Goal: Transaction & Acquisition: Purchase product/service

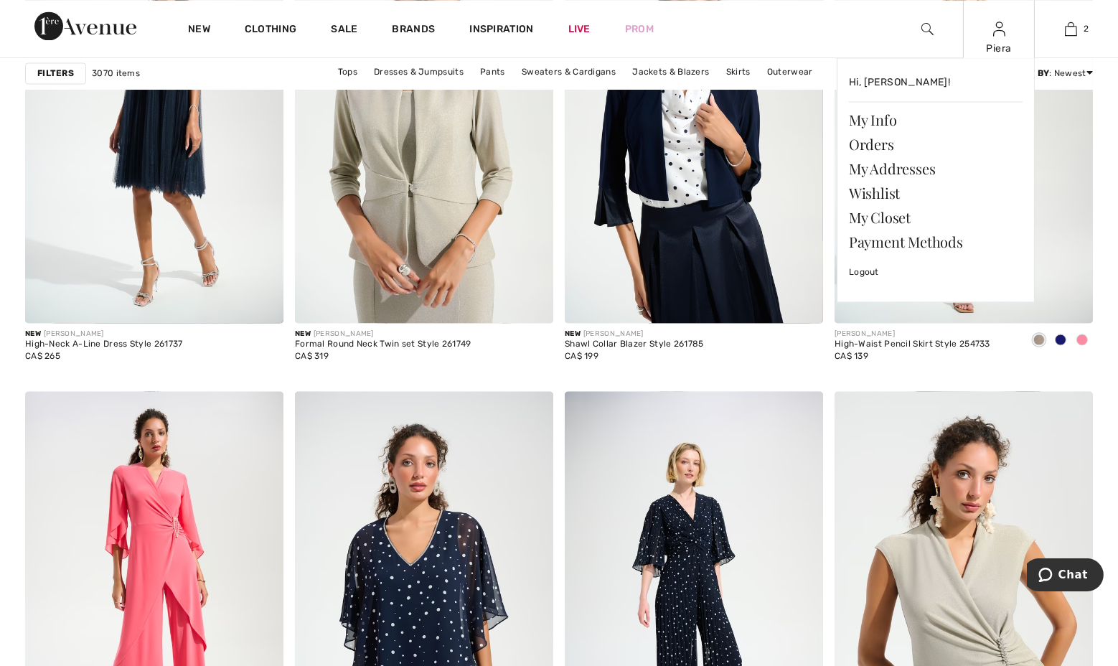
scroll to position [5671, 0]
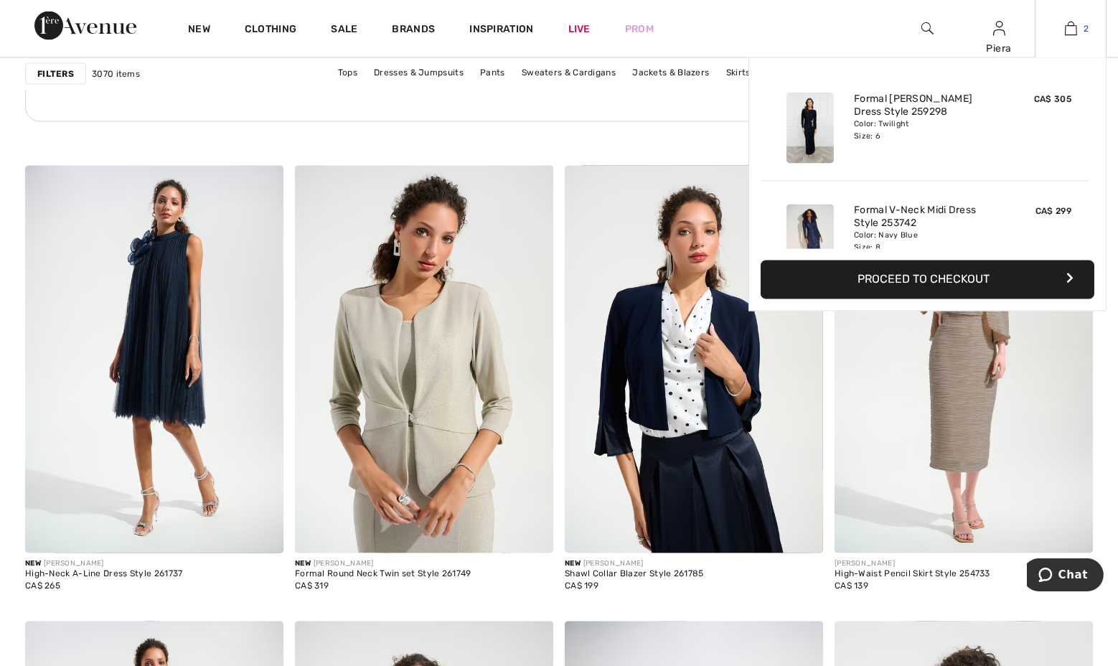
click at [1073, 28] on img at bounding box center [1071, 28] width 12 height 17
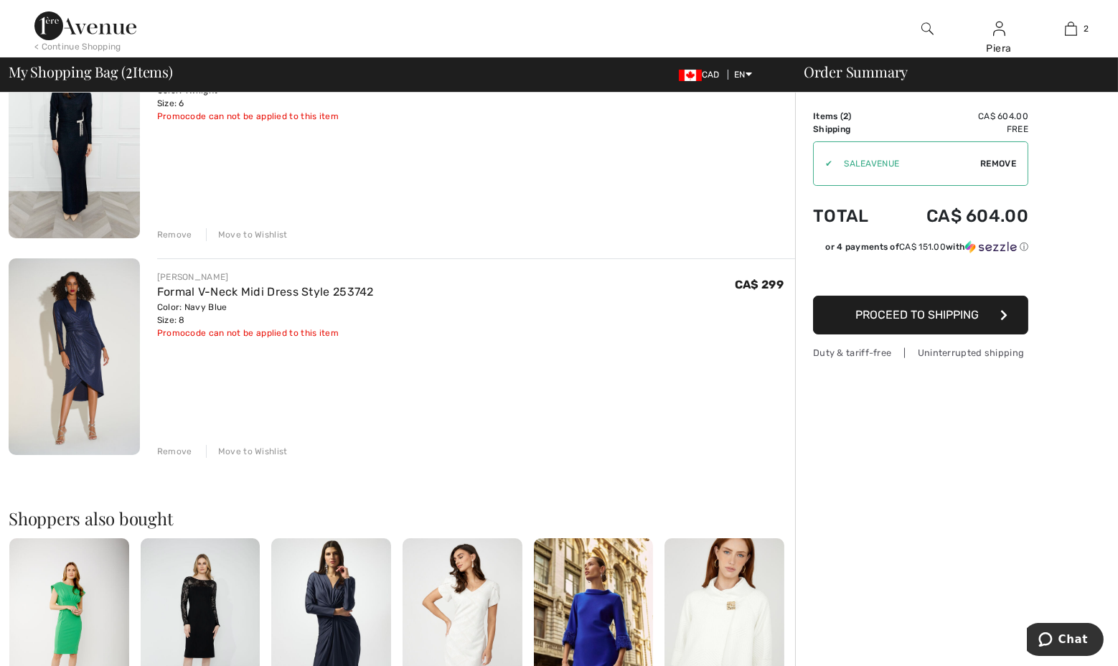
scroll to position [144, 0]
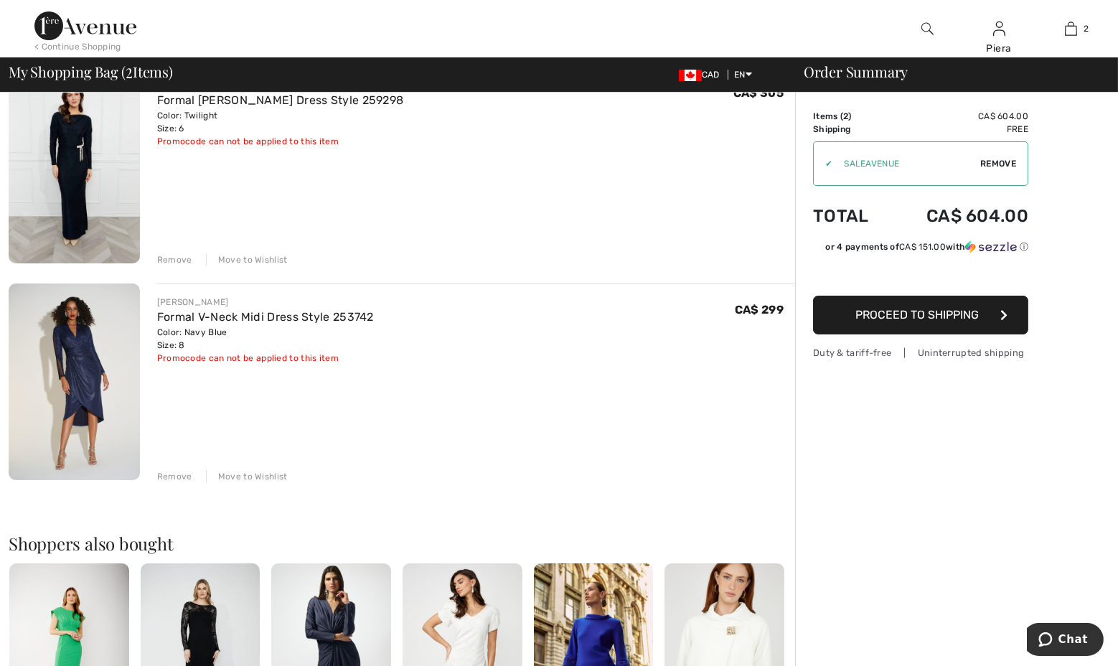
click at [946, 312] on span "Proceed to Shipping" at bounding box center [916, 315] width 123 height 14
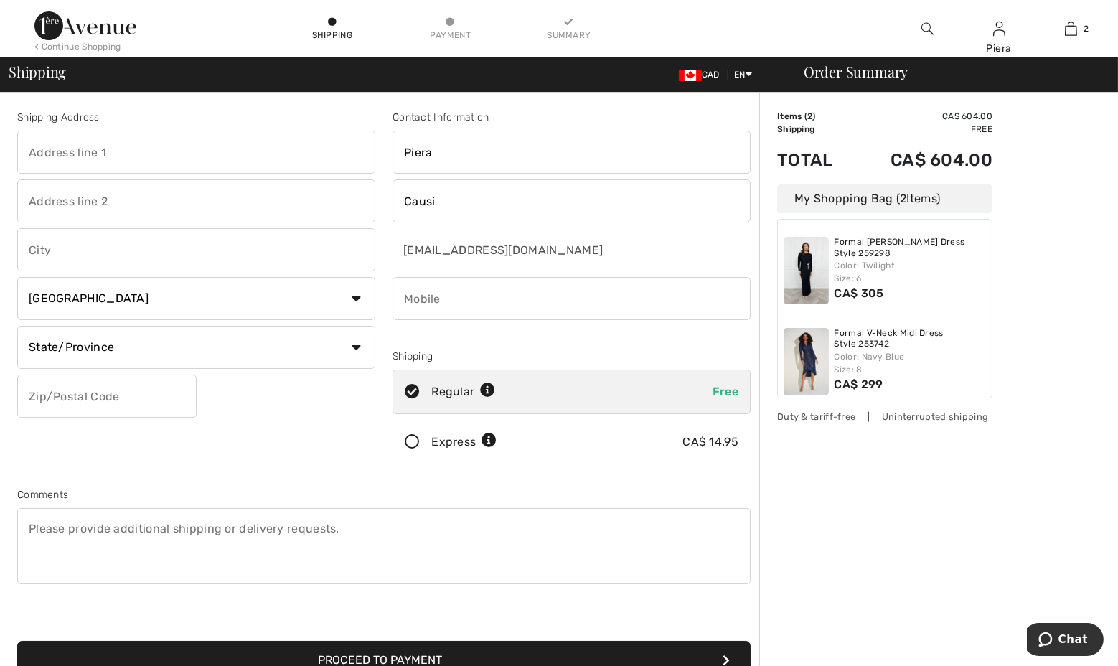
click at [178, 156] on input "text" at bounding box center [196, 152] width 358 height 43
type input "9 Gord Matthews Way"
type input "Uxbridge"
select select "ON"
type input "L9P 0E9"
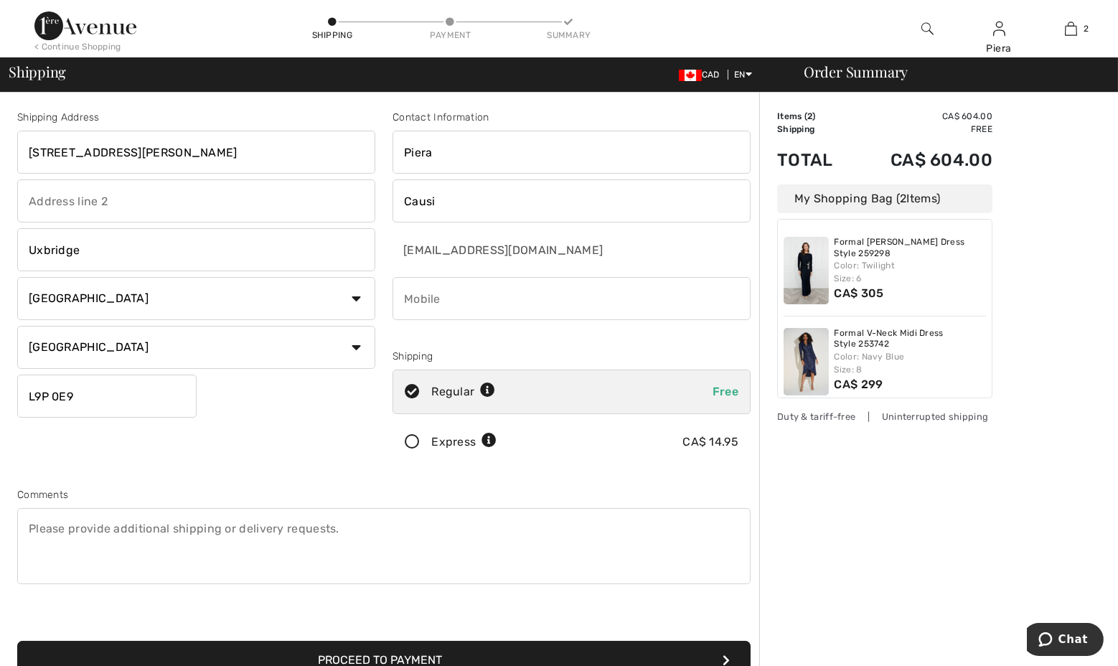
type input "6476311039"
type input "L9P0E9"
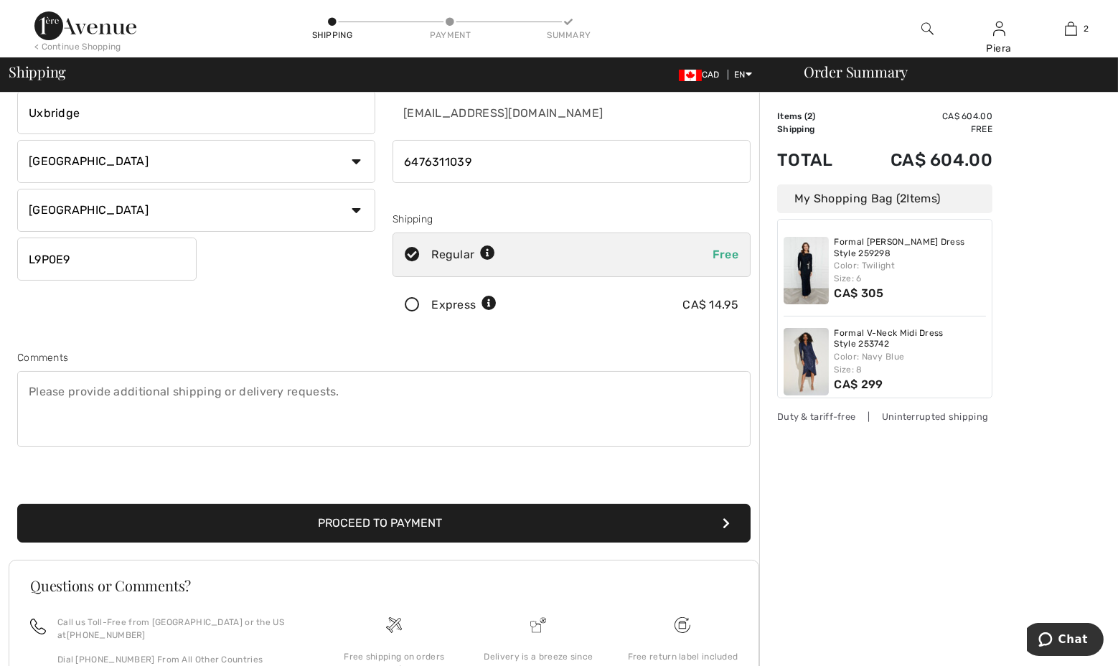
scroll to position [268, 0]
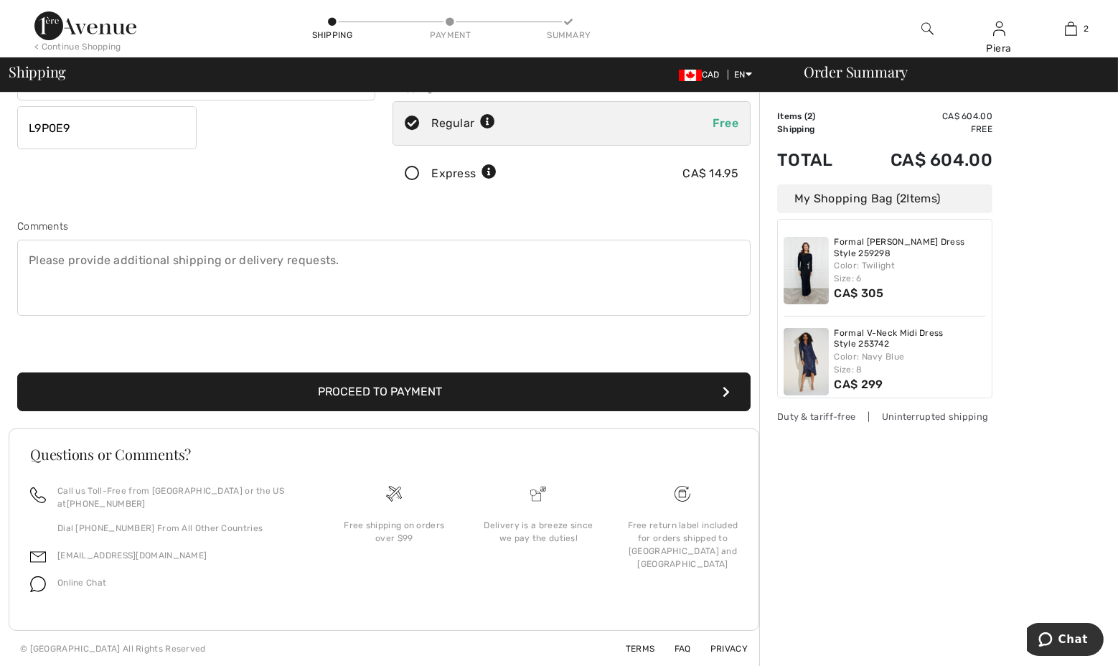
click at [524, 393] on button "Proceed to Payment" at bounding box center [383, 391] width 733 height 39
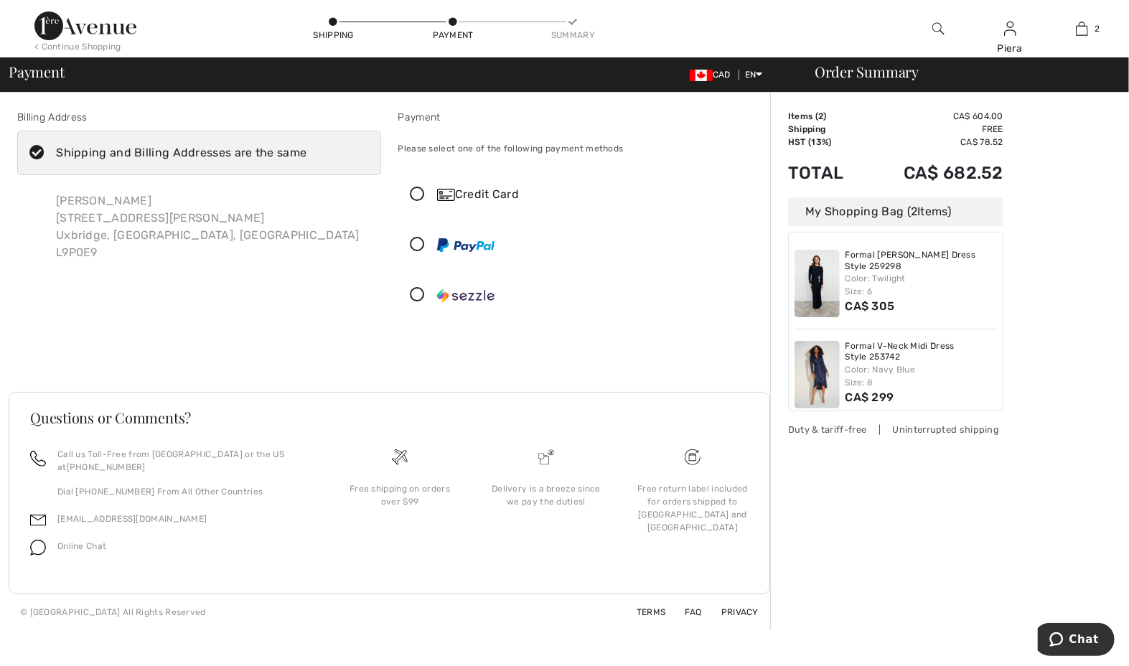
click at [415, 194] on icon at bounding box center [418, 194] width 38 height 15
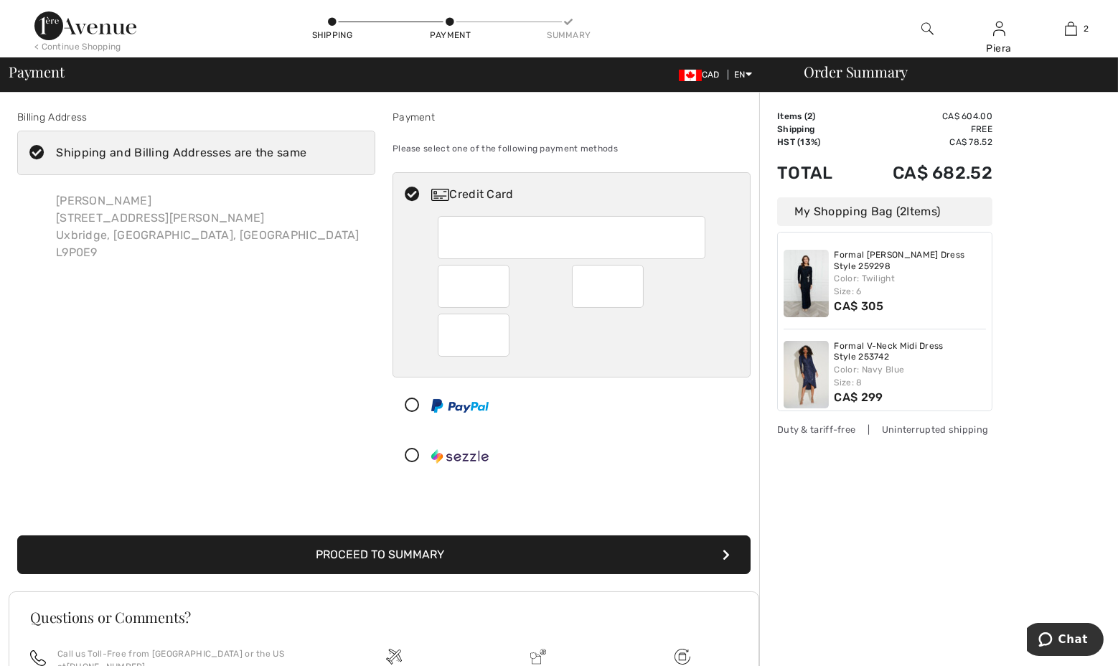
click at [501, 338] on div at bounding box center [474, 335] width 72 height 43
click at [567, 334] on div at bounding box center [572, 335] width 268 height 43
click at [558, 556] on button "Proceed to Summary" at bounding box center [383, 554] width 733 height 39
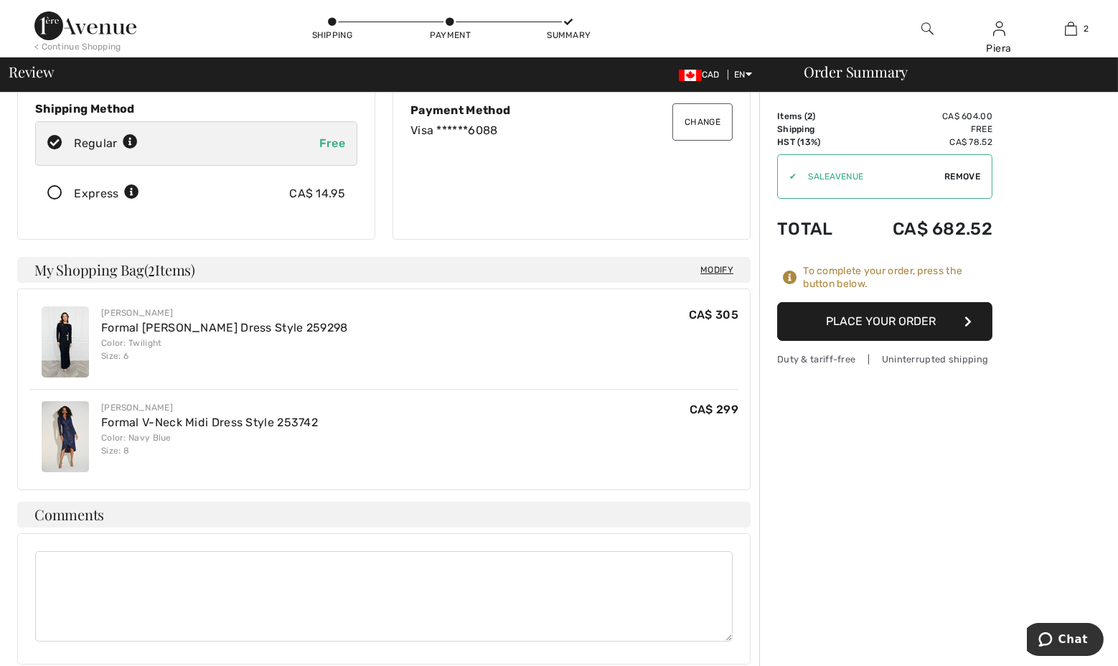
scroll to position [215, 0]
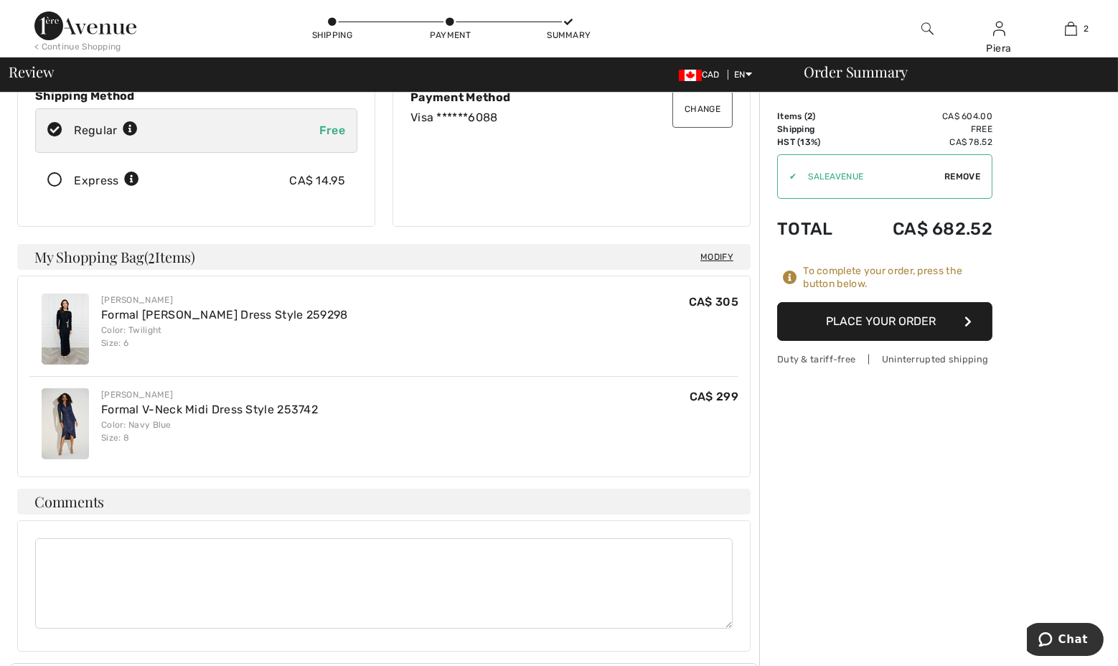
click at [916, 318] on button "Place Your Order" at bounding box center [884, 321] width 215 height 39
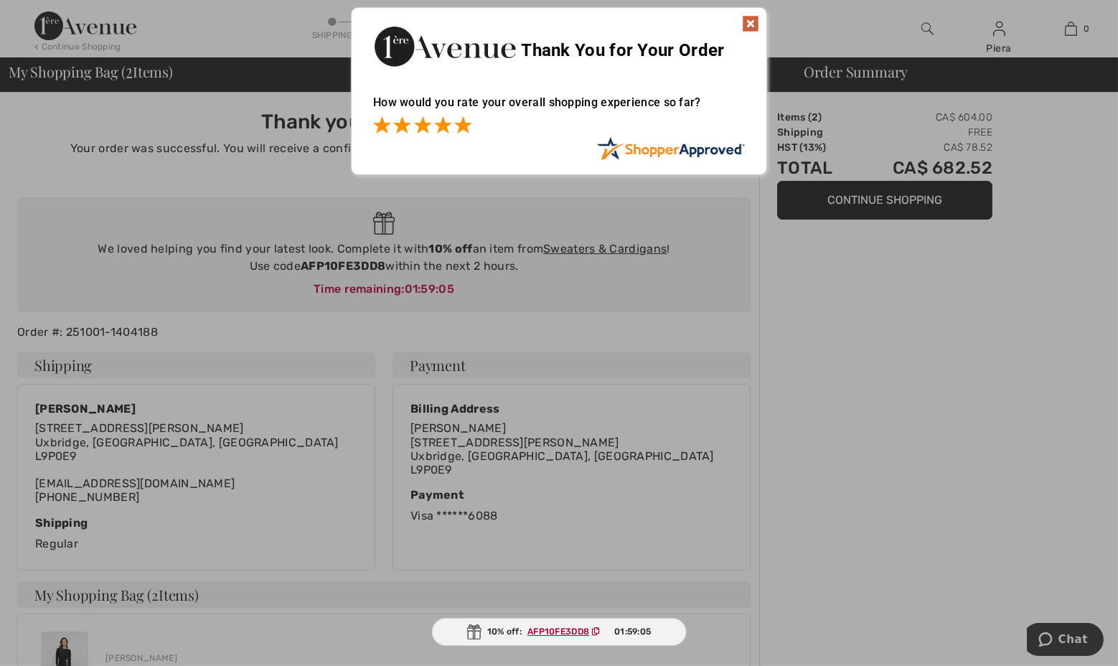
click at [469, 124] on span at bounding box center [462, 124] width 17 height 17
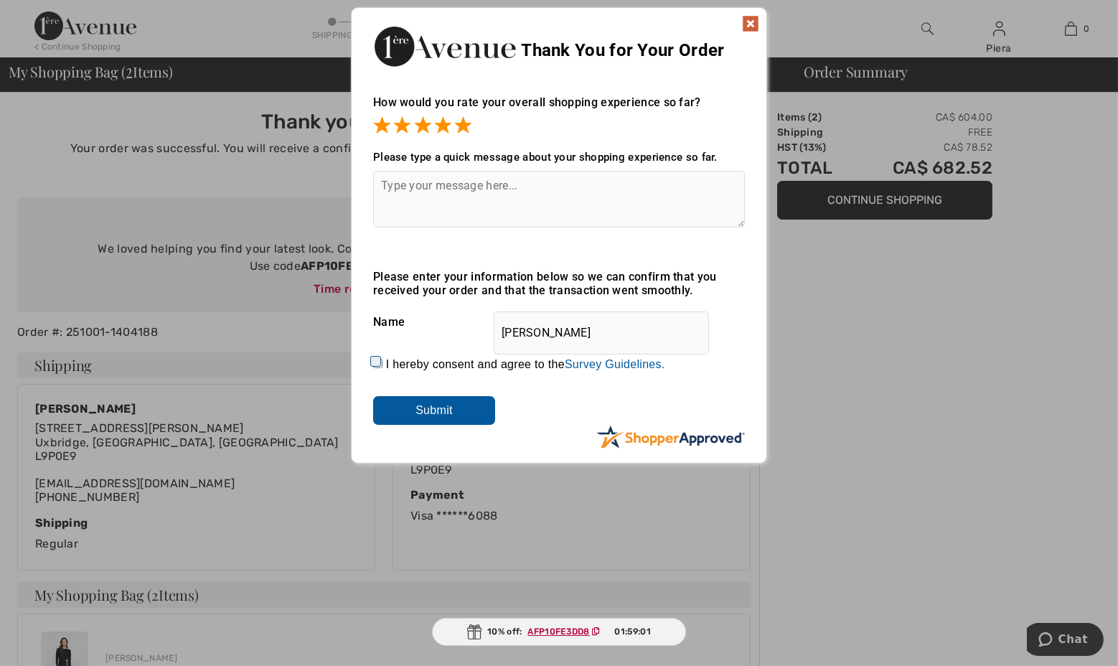
drag, startPoint x: 438, startPoint y: 405, endPoint x: 455, endPoint y: 405, distance: 16.5
click at [440, 405] on input "Submit" at bounding box center [434, 410] width 122 height 29
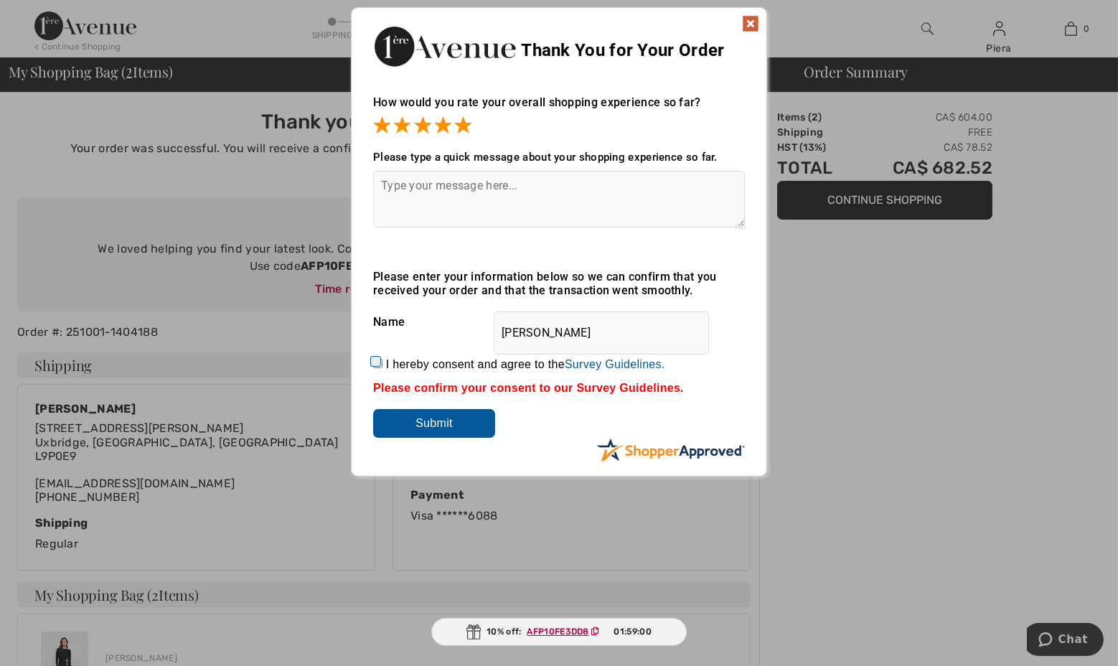
drag, startPoint x: 373, startPoint y: 356, endPoint x: 386, endPoint y: 365, distance: 15.5
click at [374, 359] on input "I hereby consent and agree to the By submitting a review, you grant permission …" at bounding box center [377, 363] width 9 height 9
checkbox input "true"
drag, startPoint x: 445, startPoint y: 423, endPoint x: 837, endPoint y: 377, distance: 395.1
click at [448, 422] on input "Submit" at bounding box center [434, 423] width 122 height 29
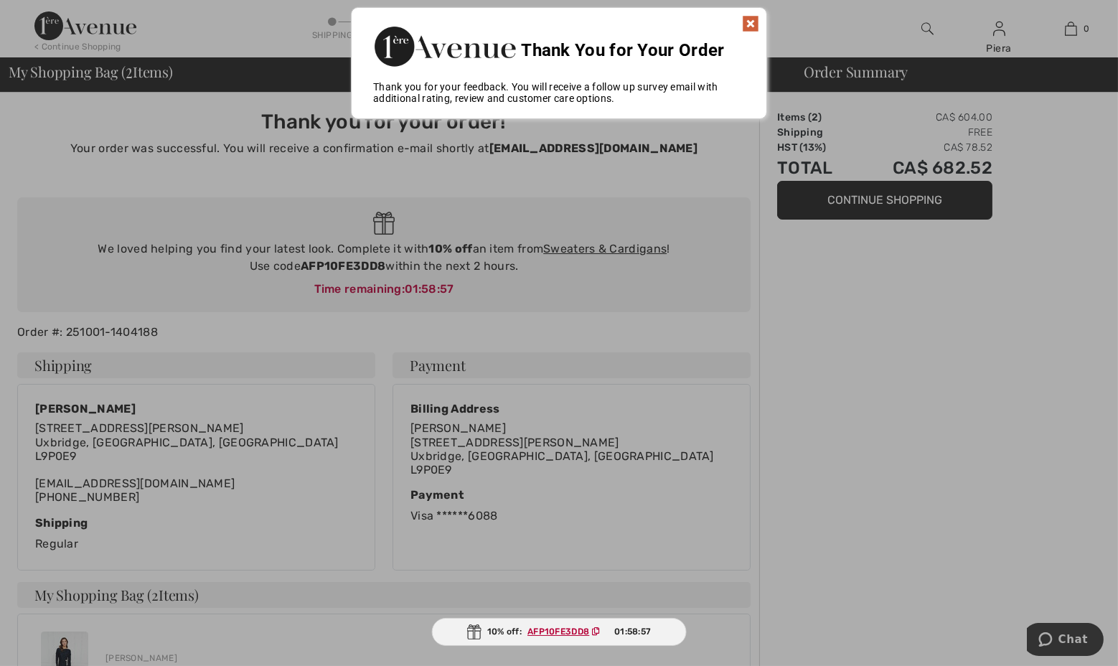
click at [895, 401] on div at bounding box center [559, 333] width 1118 height 666
drag, startPoint x: 752, startPoint y: 21, endPoint x: 784, endPoint y: 85, distance: 72.2
click at [753, 21] on img at bounding box center [750, 23] width 17 height 17
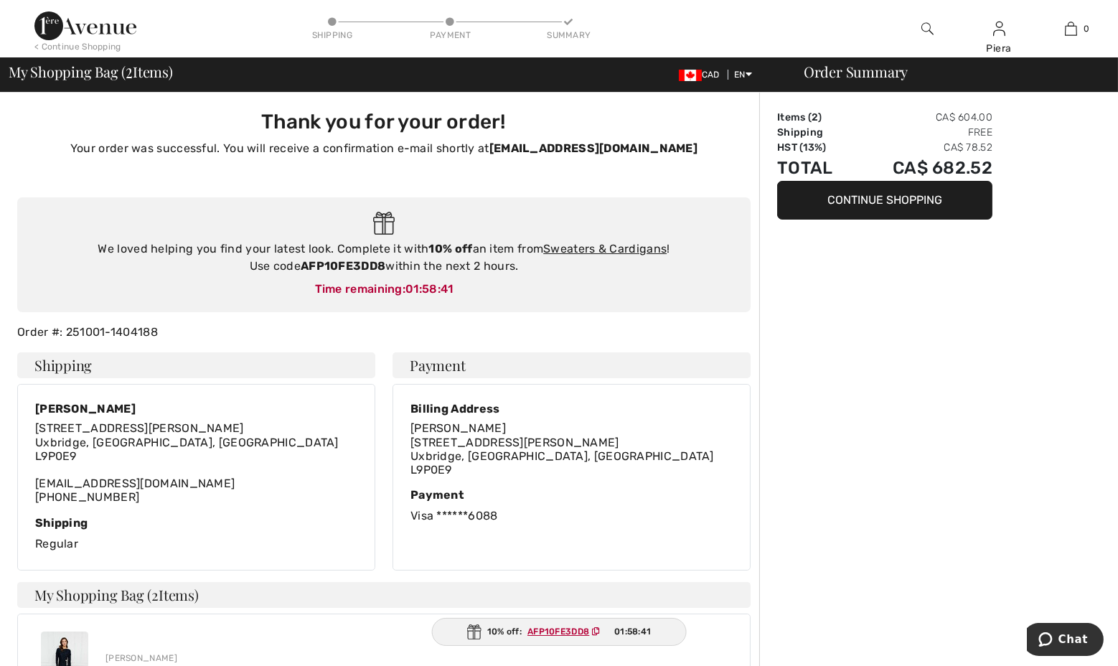
drag, startPoint x: 928, startPoint y: 200, endPoint x: 974, endPoint y: 220, distance: 49.2
click at [930, 200] on button "Continue Shopping" at bounding box center [884, 200] width 215 height 39
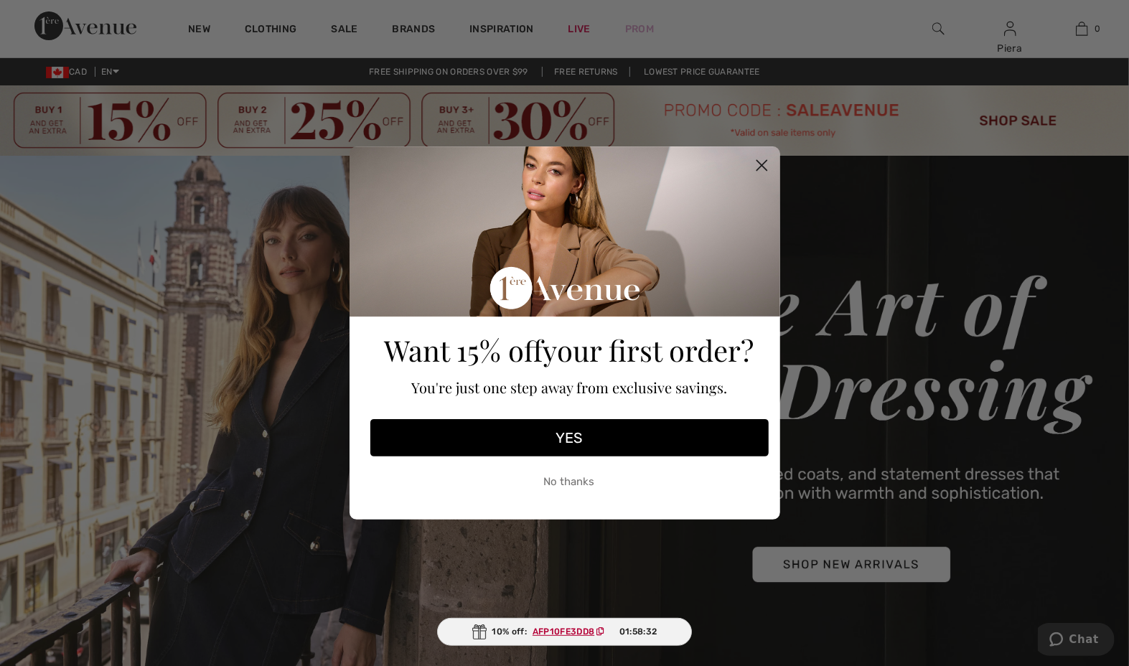
drag, startPoint x: 633, startPoint y: 444, endPoint x: 645, endPoint y: 442, distance: 12.4
click at [634, 444] on button "YES" at bounding box center [569, 437] width 398 height 37
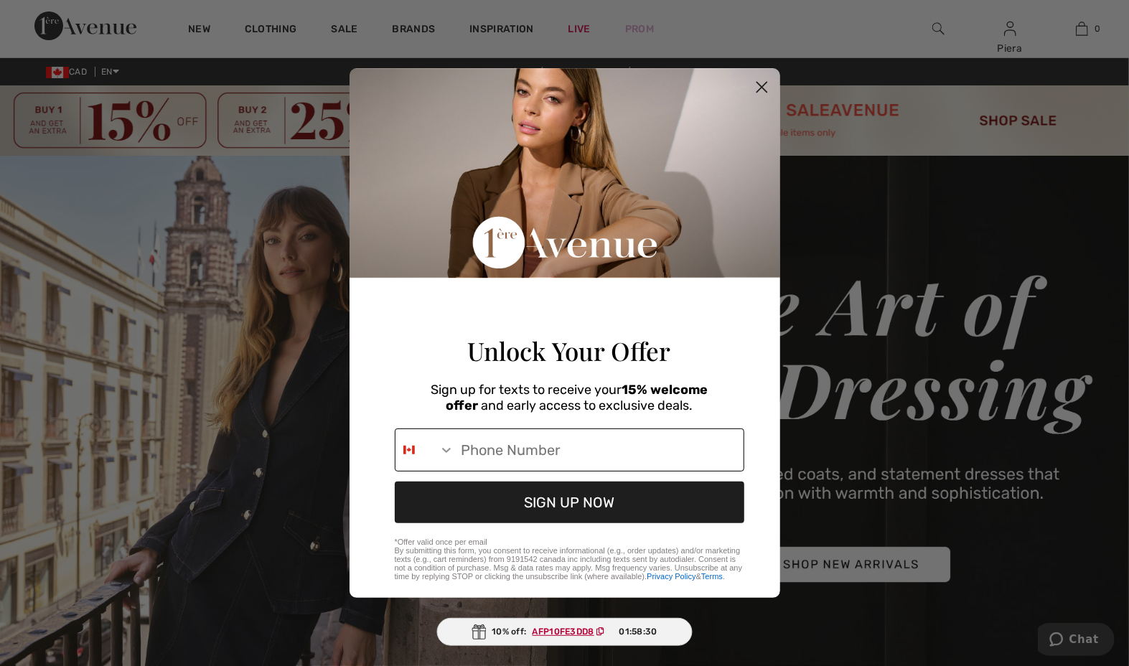
click at [647, 451] on input "Phone Number" at bounding box center [598, 450] width 289 height 42
type input "1-647-631-1039"
drag, startPoint x: 634, startPoint y: 518, endPoint x: 682, endPoint y: 512, distance: 48.4
click at [636, 517] on button "SIGN UP NOW" at bounding box center [569, 502] width 349 height 42
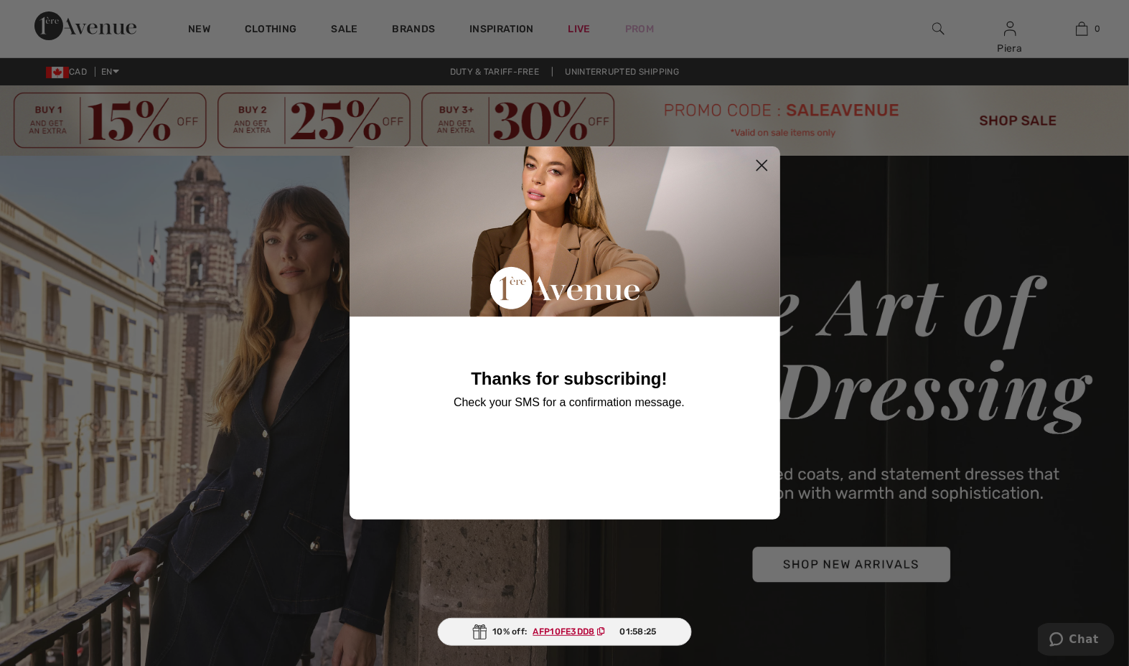
click at [759, 161] on circle "Close dialog" at bounding box center [761, 166] width 24 height 24
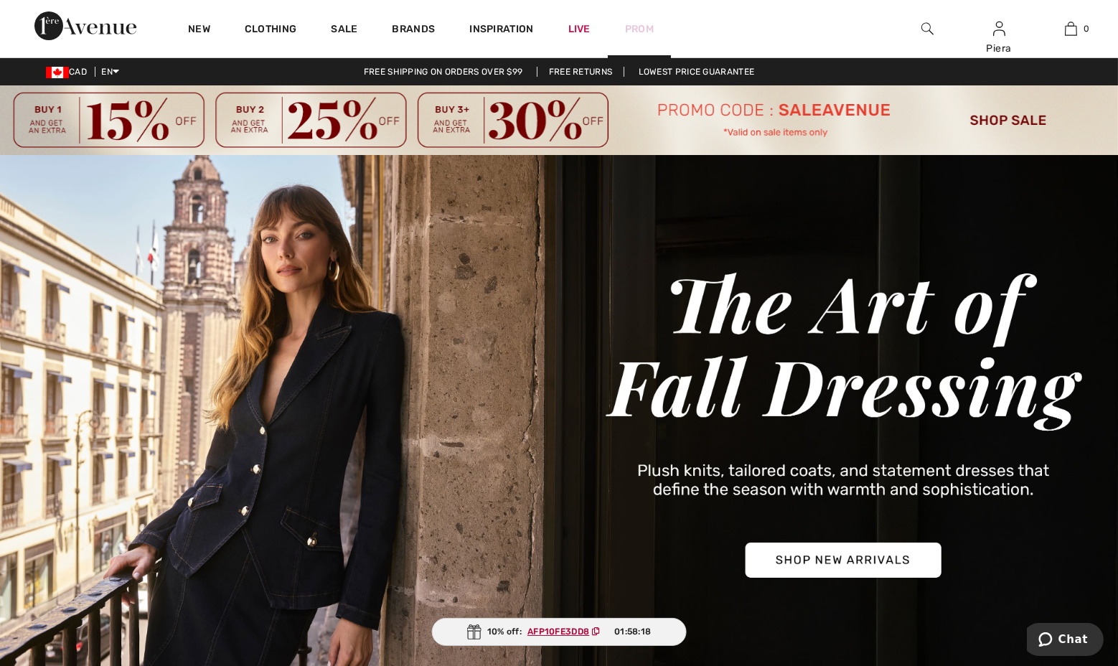
click at [631, 24] on link "Prom" at bounding box center [639, 29] width 29 height 15
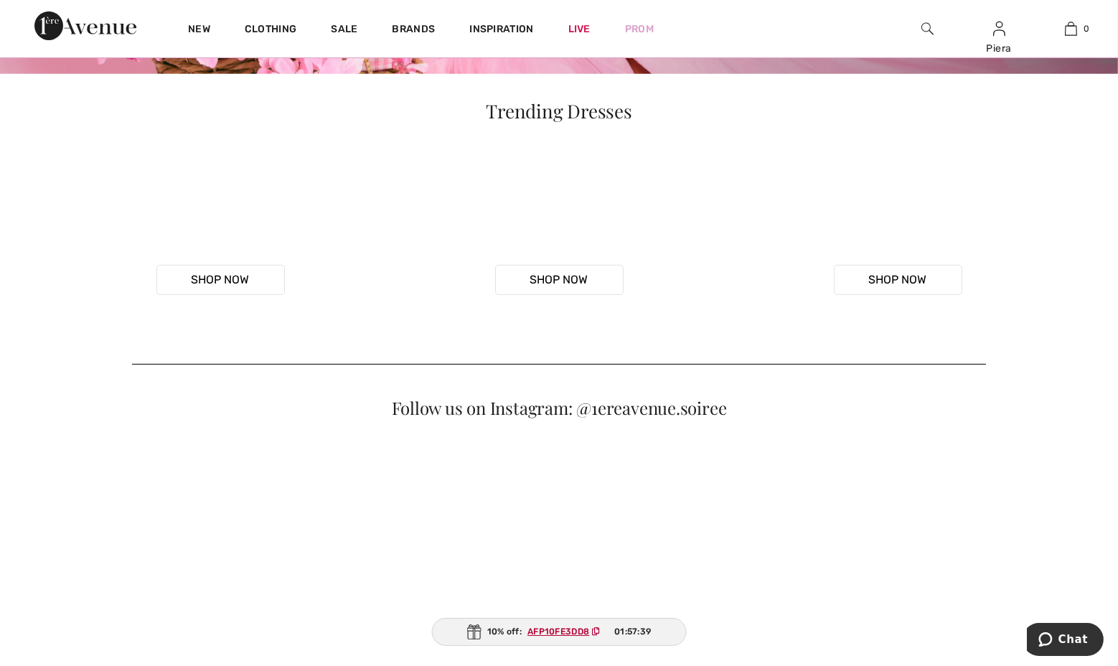
scroll to position [761, 0]
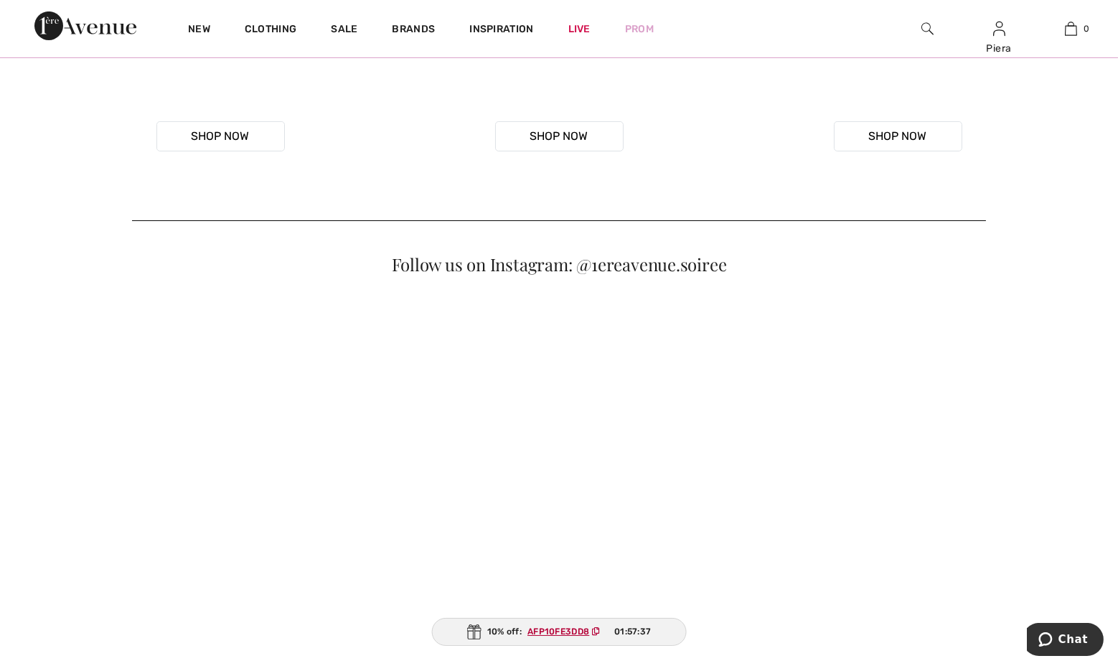
click at [901, 151] on button "Shop Now" at bounding box center [898, 136] width 128 height 30
